Goal: Task Accomplishment & Management: Manage account settings

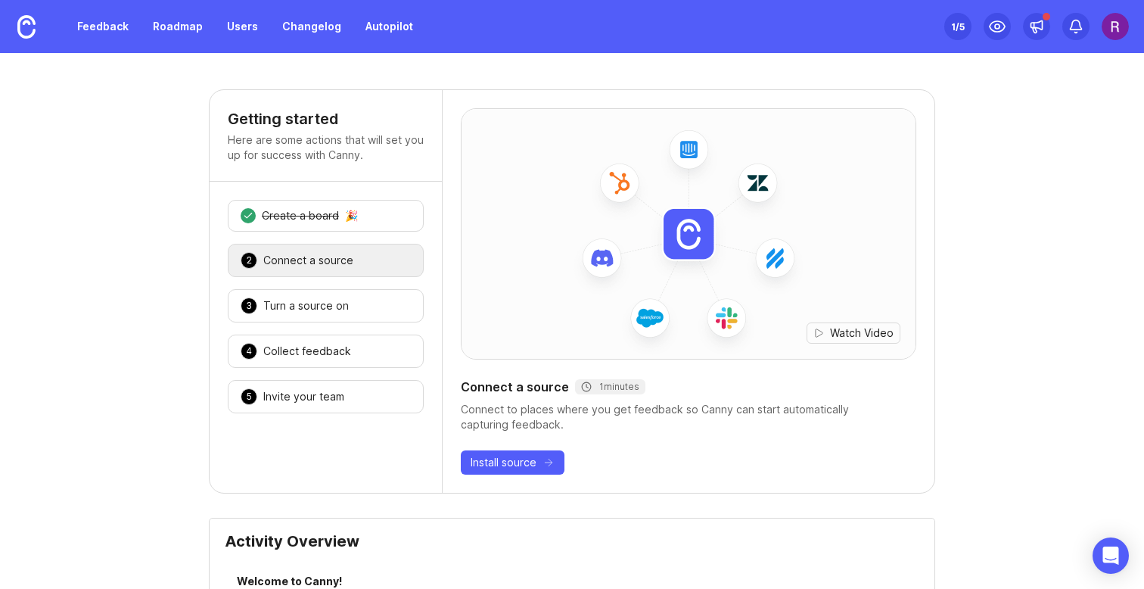
scroll to position [1279, 0]
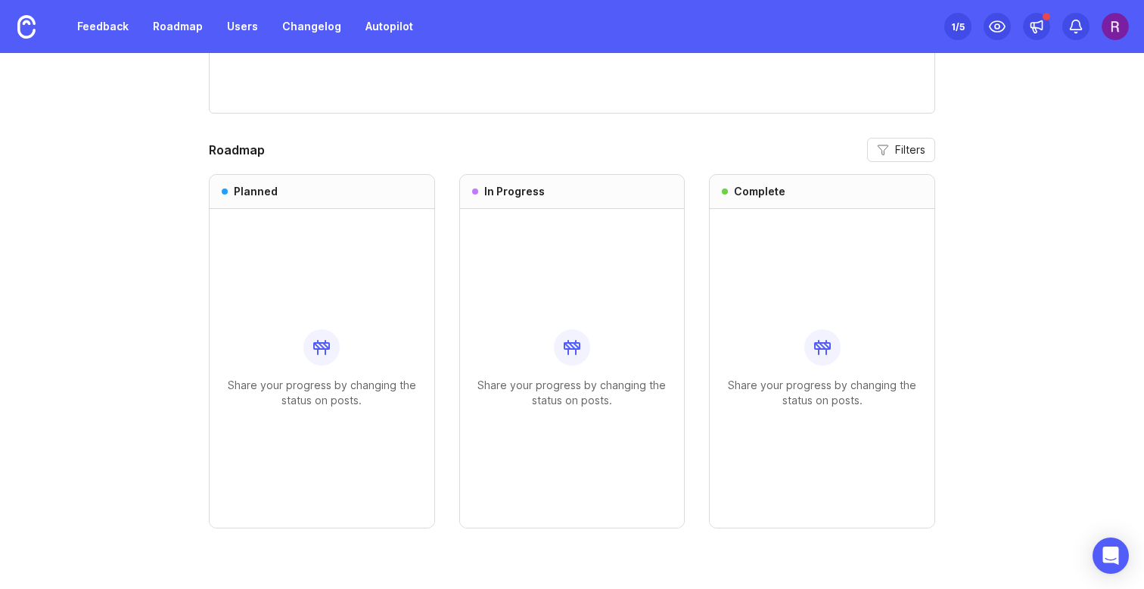
click at [1105, 23] on img at bounding box center [1115, 26] width 27 height 27
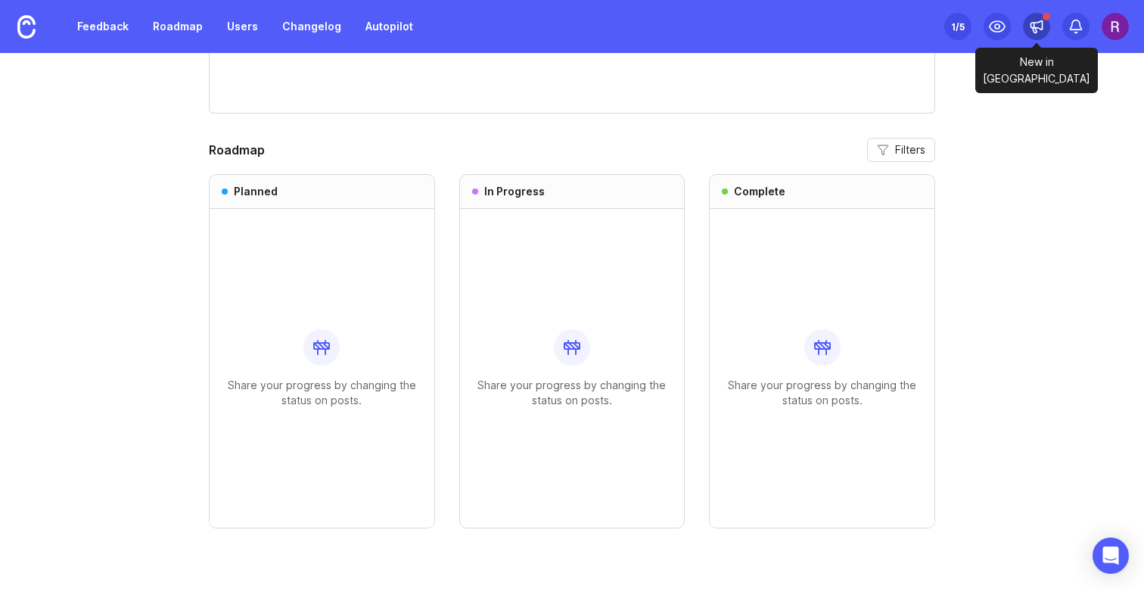
click at [1040, 27] on icon at bounding box center [1036, 26] width 15 height 15
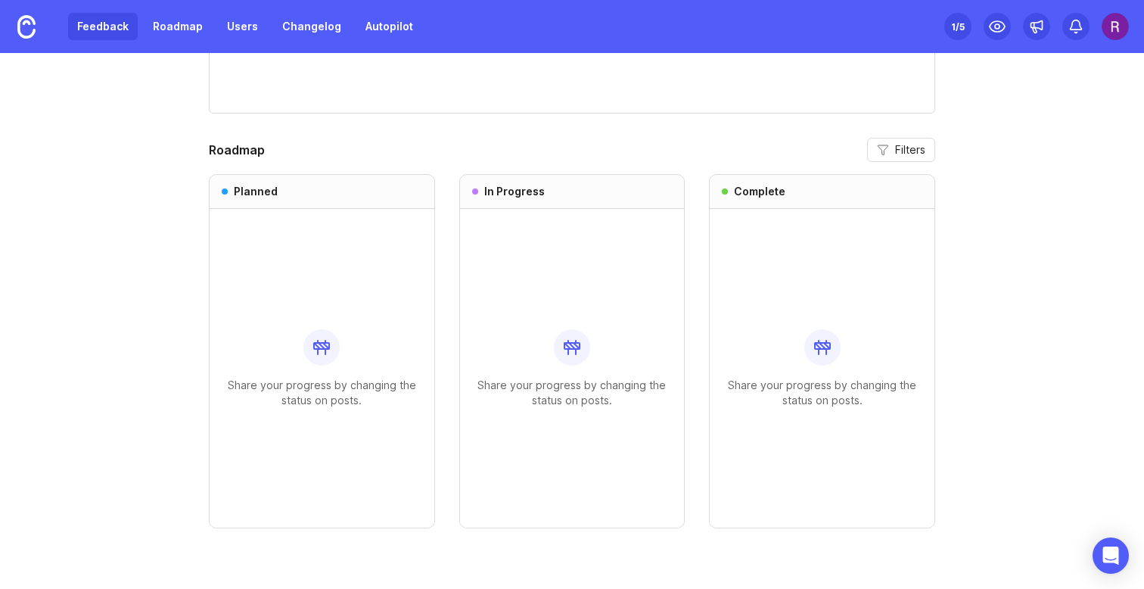
click at [116, 26] on link "Feedback" at bounding box center [103, 26] width 70 height 27
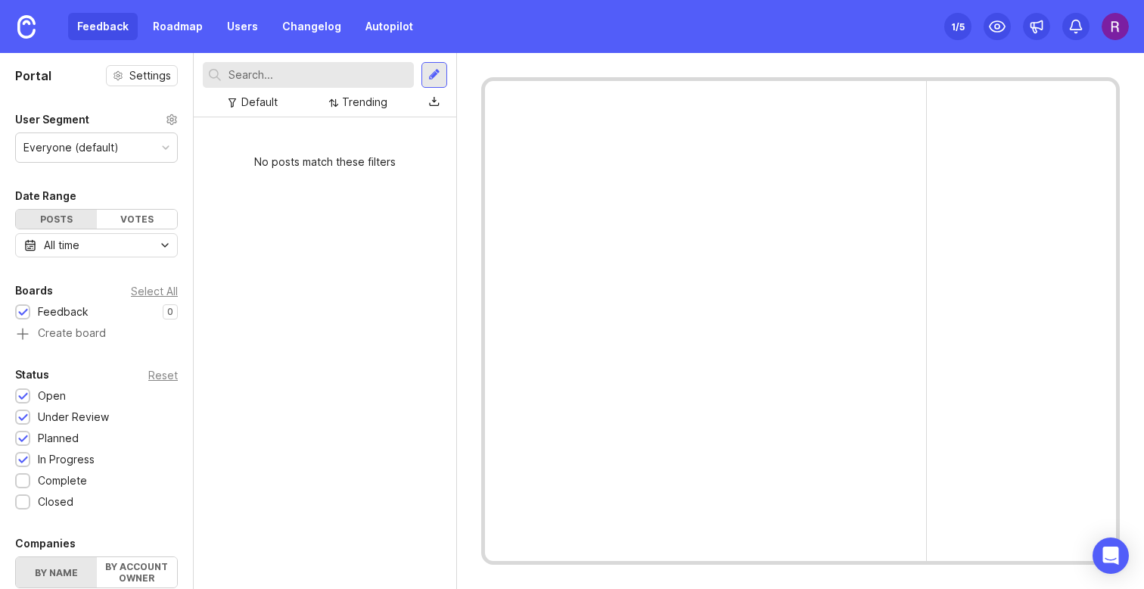
click at [88, 151] on div "Everyone (default)" at bounding box center [70, 147] width 95 height 17
click at [300, 261] on div "No posts match these filters" at bounding box center [325, 352] width 263 height 471
click at [64, 158] on div "Everyone (default)" at bounding box center [96, 147] width 161 height 29
click at [296, 257] on div "No posts match these filters" at bounding box center [325, 352] width 263 height 471
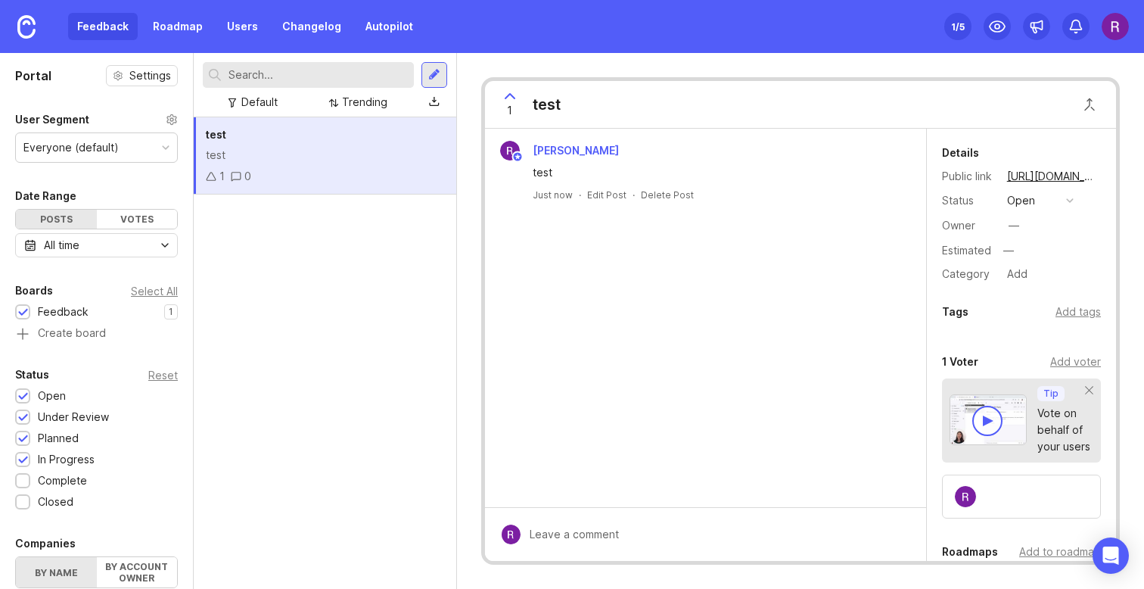
click at [334, 304] on div "test test 1 0" at bounding box center [325, 352] width 263 height 471
click at [654, 192] on div "Delete Post" at bounding box center [667, 194] width 53 height 13
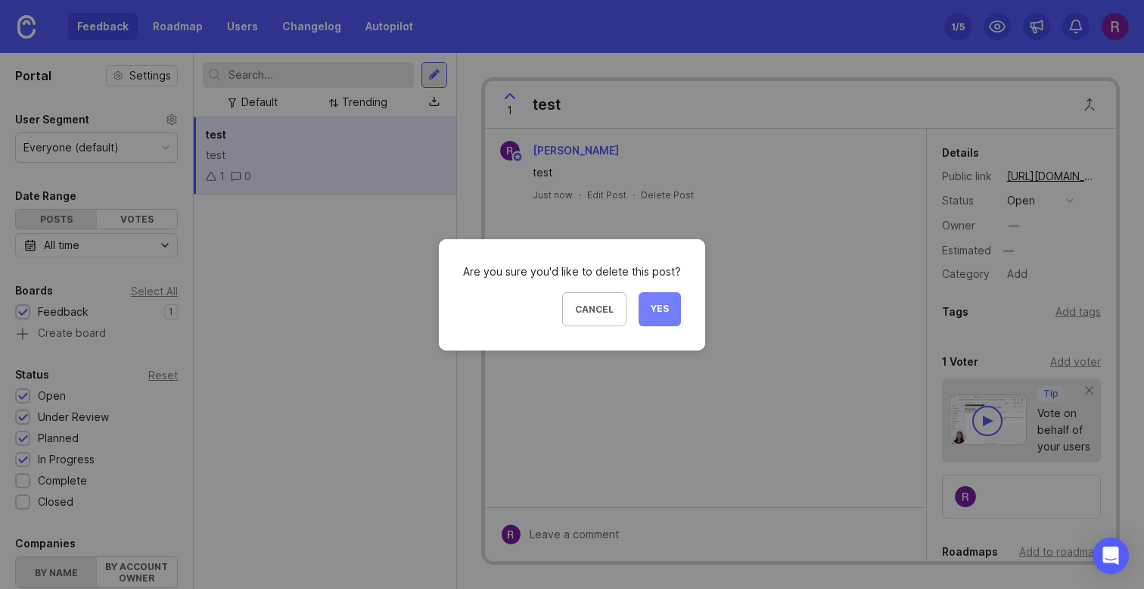
click at [658, 306] on span "Yes" at bounding box center [660, 309] width 18 height 13
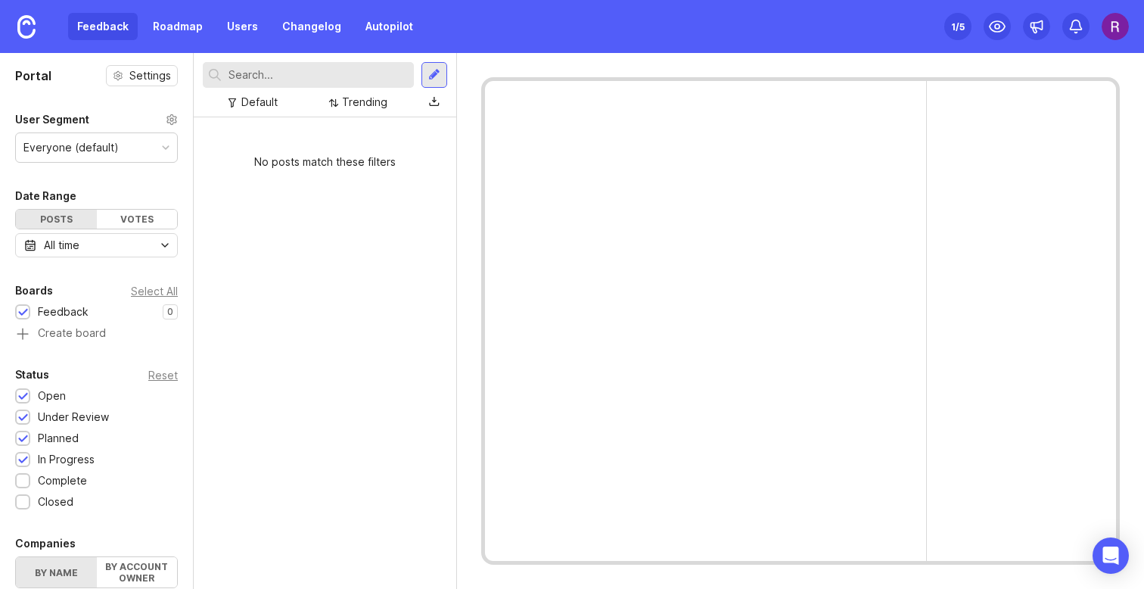
click at [259, 266] on div "No posts match these filters" at bounding box center [325, 352] width 263 height 471
click at [306, 261] on div "No posts match these filters" at bounding box center [325, 352] width 263 height 471
click at [996, 25] on icon at bounding box center [997, 26] width 18 height 18
